Goal: Transaction & Acquisition: Purchase product/service

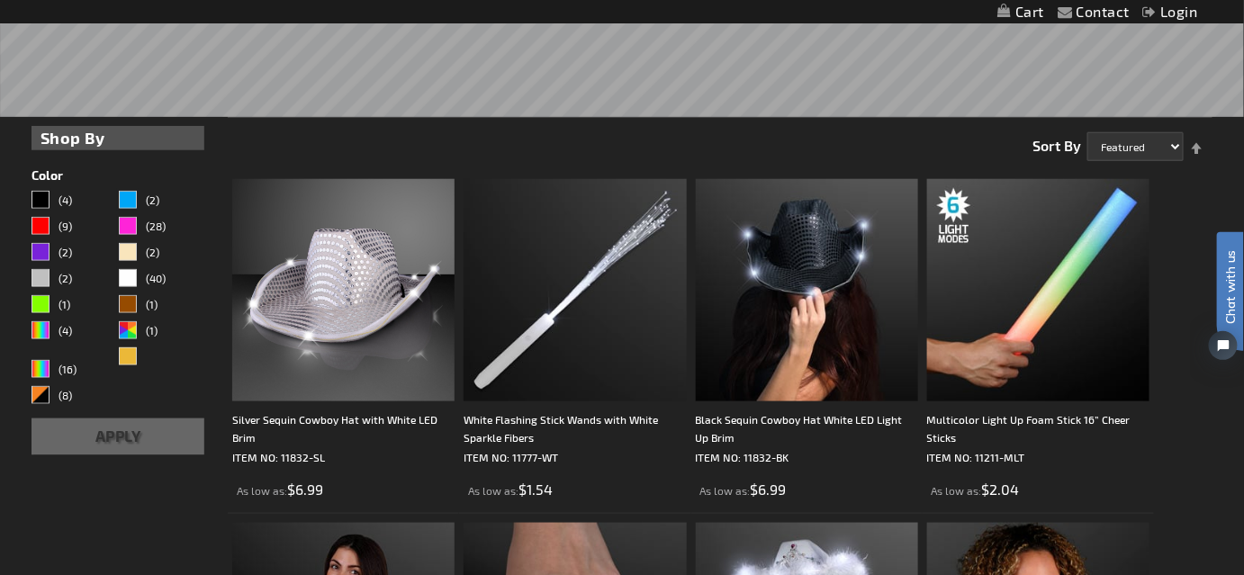
scroll to position [491, 0]
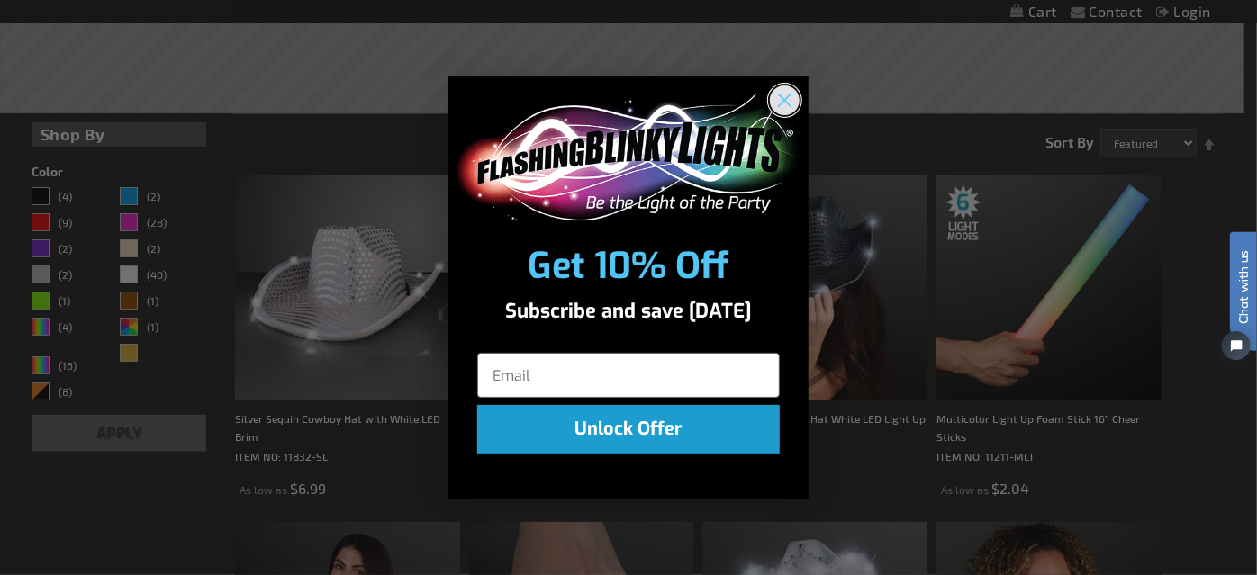
click at [784, 99] on icon "Close dialog" at bounding box center [785, 101] width 13 height 13
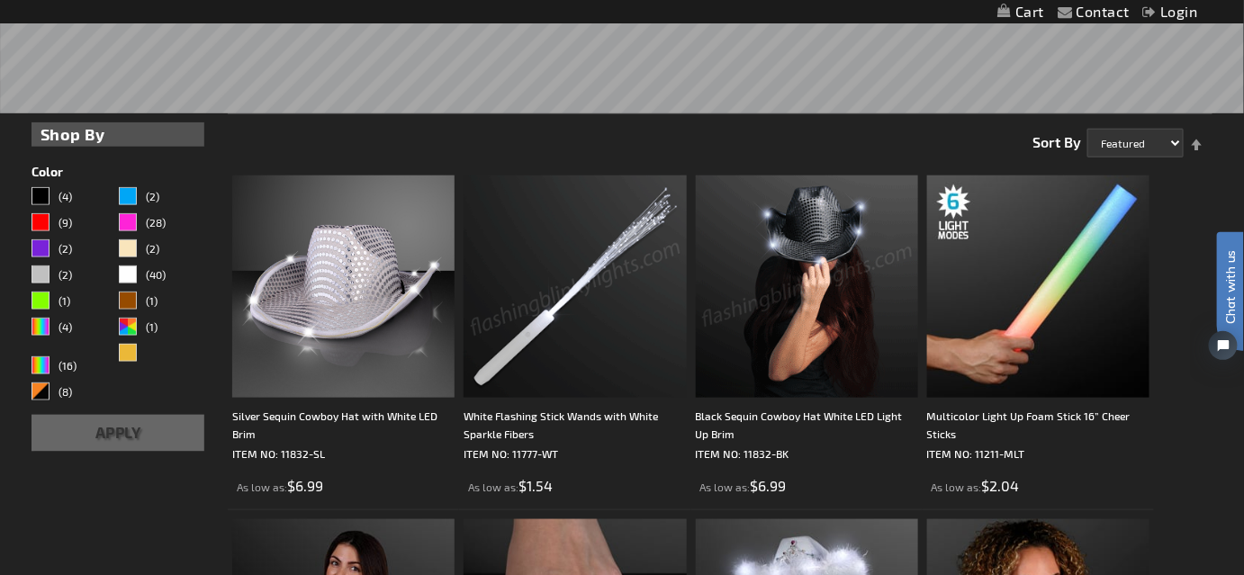
click at [545, 311] on img at bounding box center [575, 287] width 222 height 222
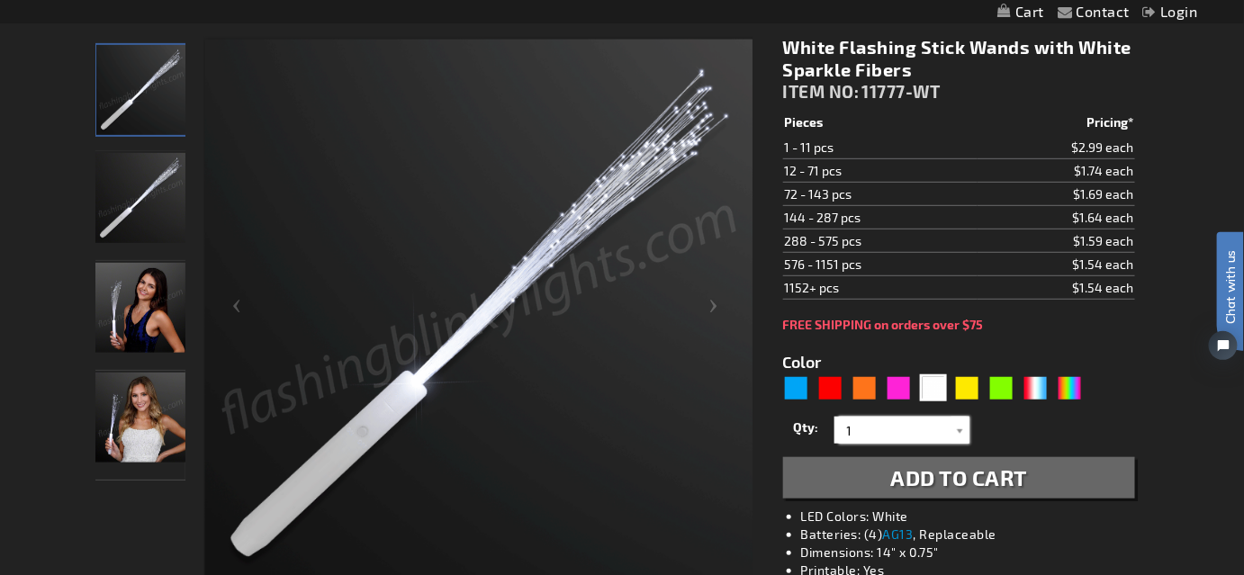
click at [896, 428] on input "1" at bounding box center [904, 430] width 131 height 27
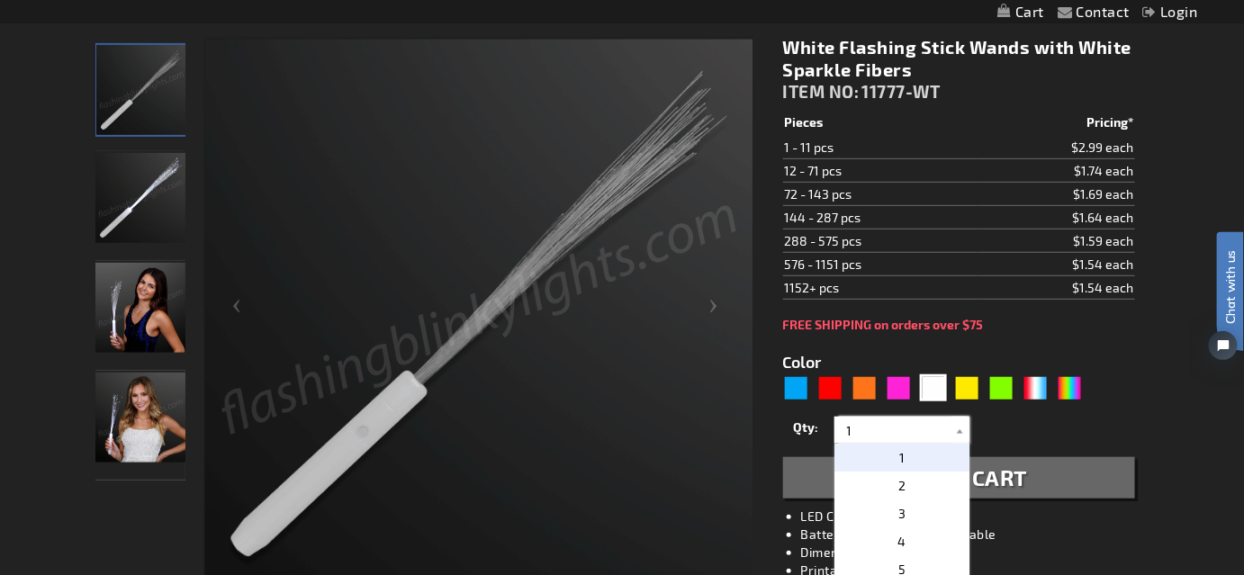
drag, startPoint x: 871, startPoint y: 427, endPoint x: 789, endPoint y: 428, distance: 81.9
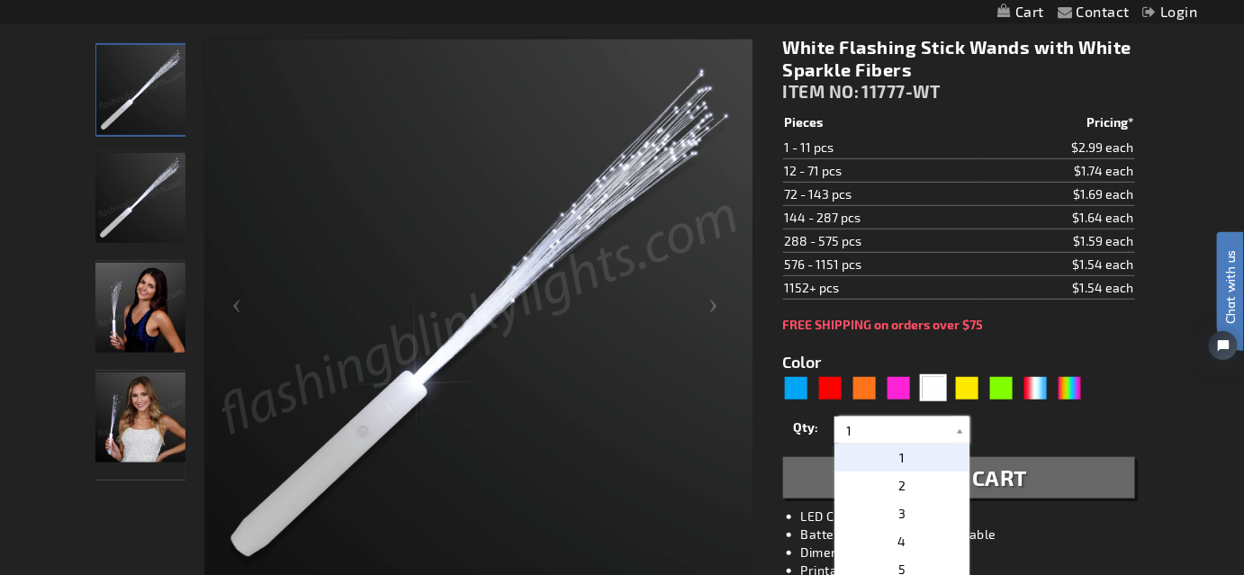
click at [789, 428] on div "Qty 1 2 3 4 5 6 7 8 9 10 11 12 24 36 48 60 72 84 96 108 120 132 144 156 168" at bounding box center [959, 430] width 352 height 36
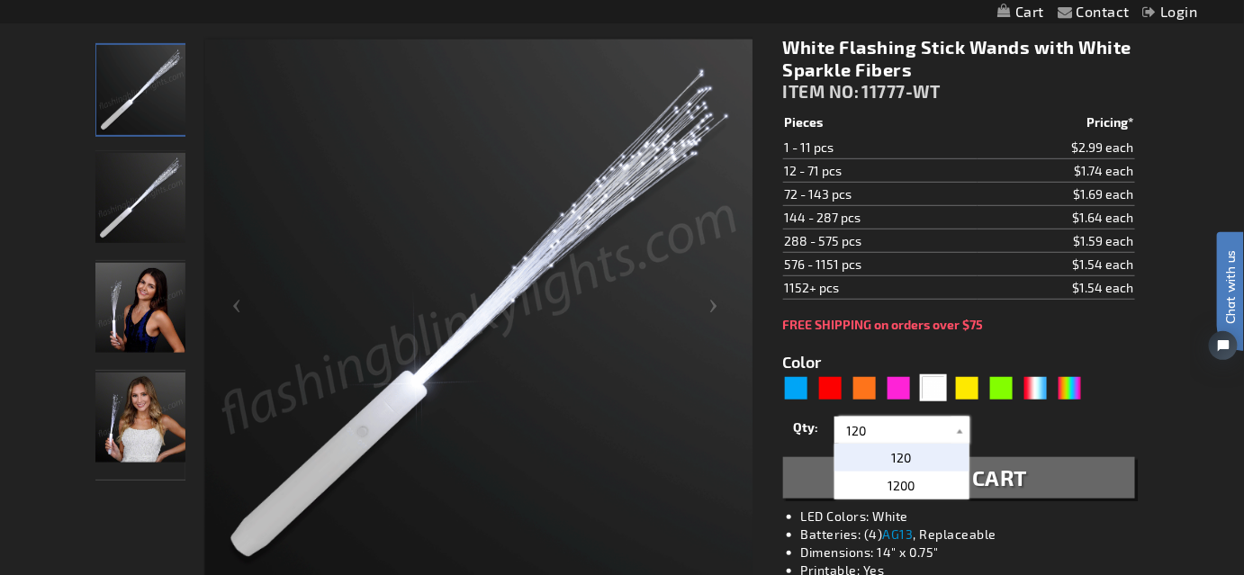
type input "120"
click at [897, 457] on span "120" at bounding box center [902, 457] width 20 height 15
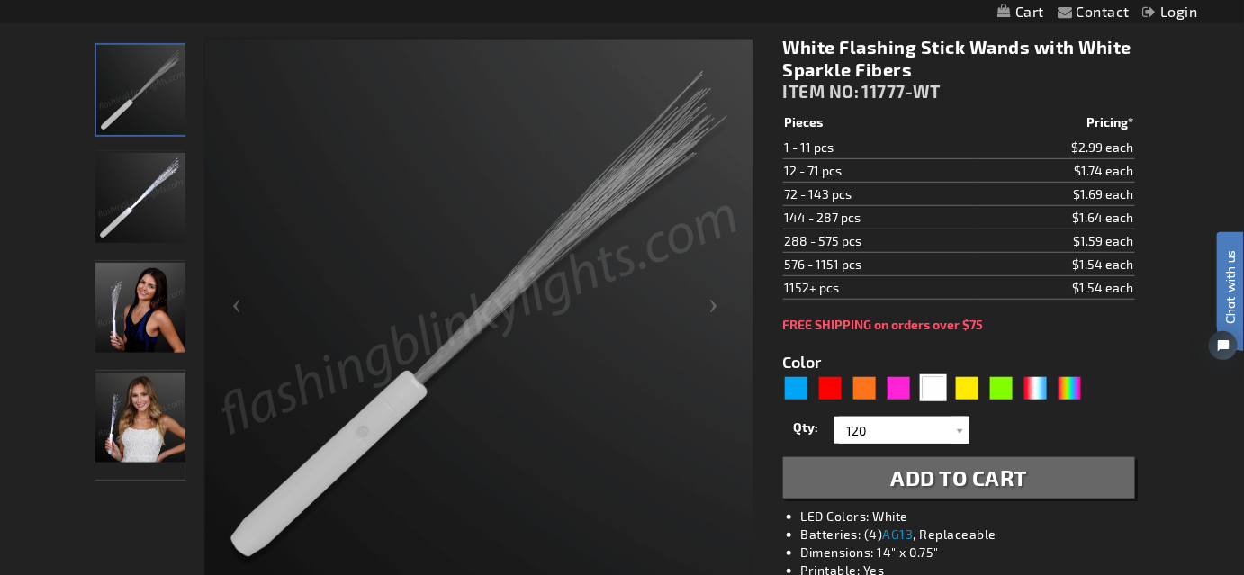
click at [975, 478] on span "Add to Cart" at bounding box center [959, 477] width 137 height 26
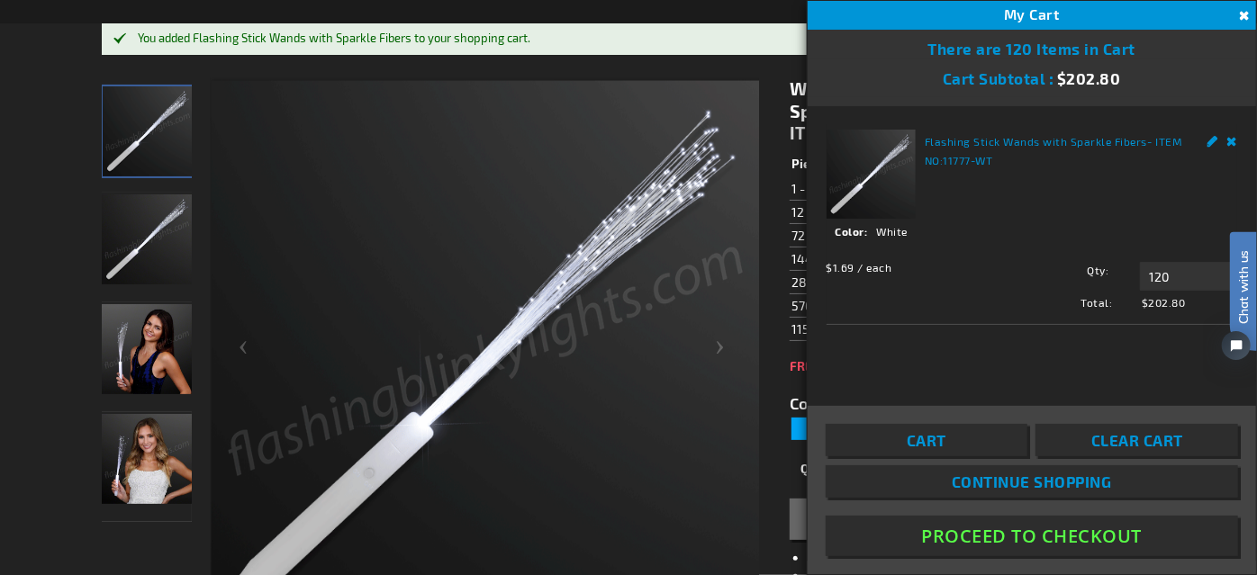
click at [1243, 8] on button "Close" at bounding box center [1242, 16] width 20 height 20
